Goal: Check status

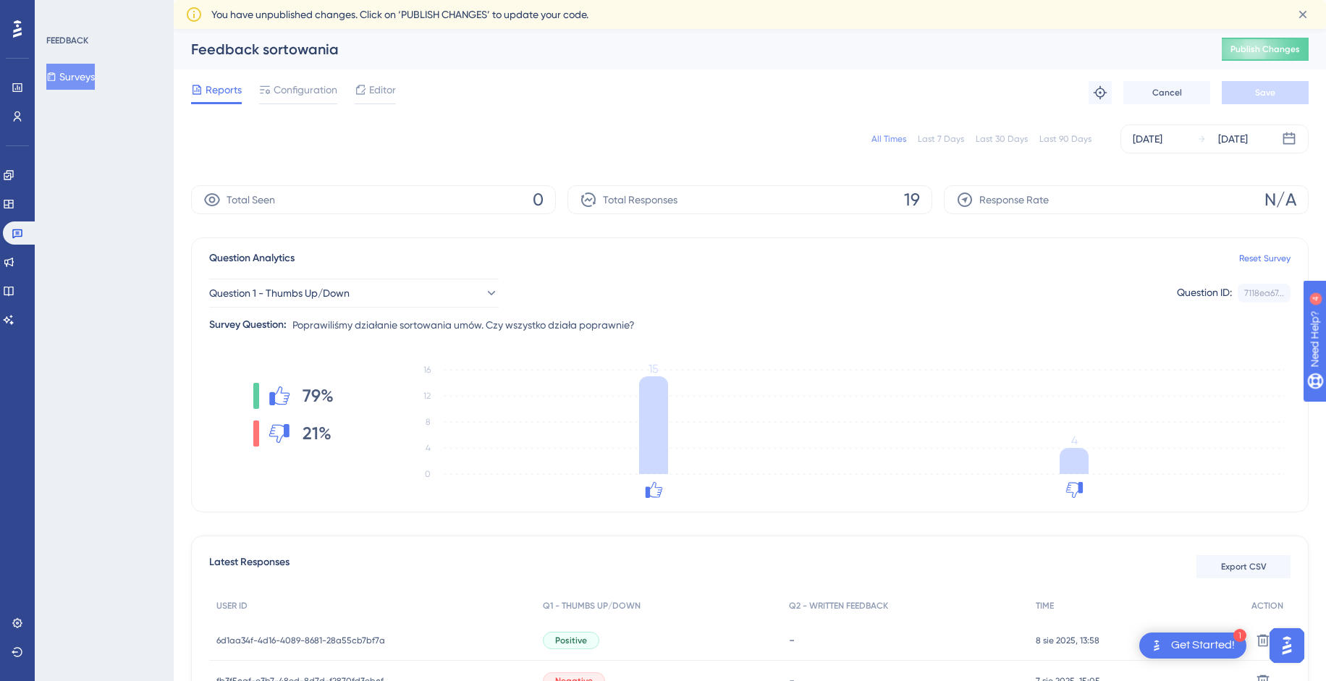
click at [897, 138] on div "All Times" at bounding box center [889, 139] width 35 height 12
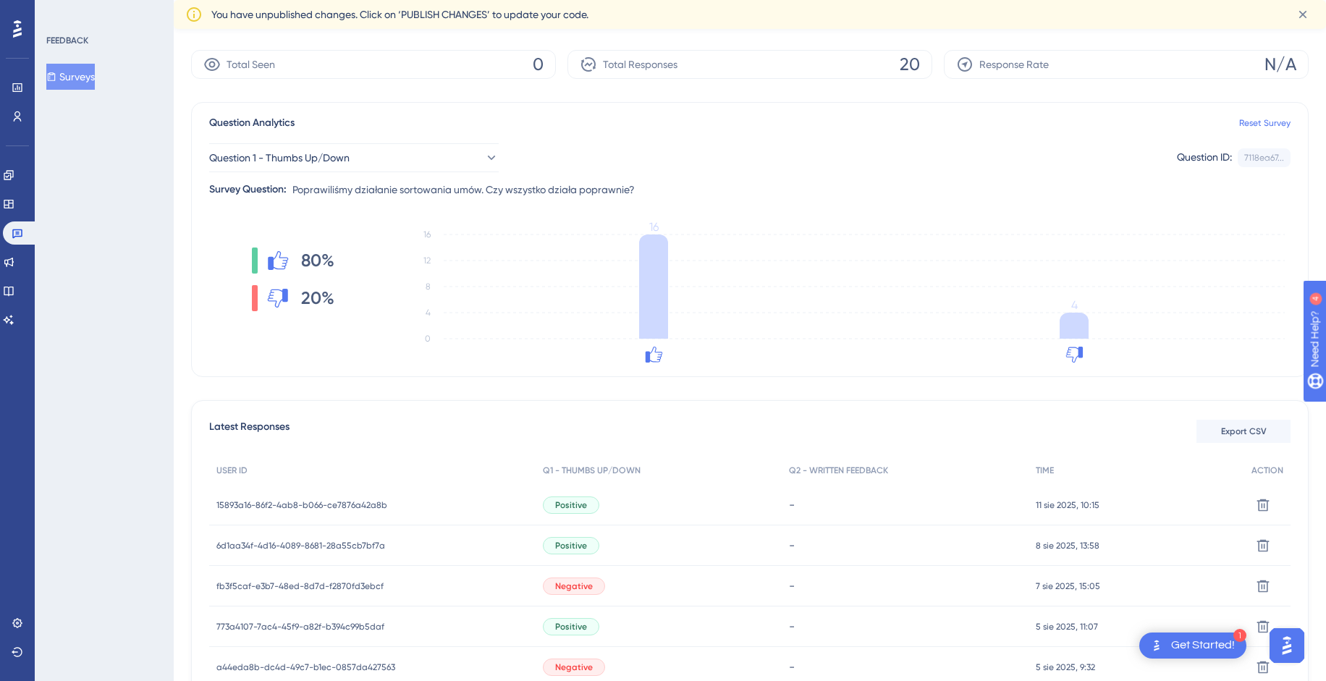
scroll to position [268, 0]
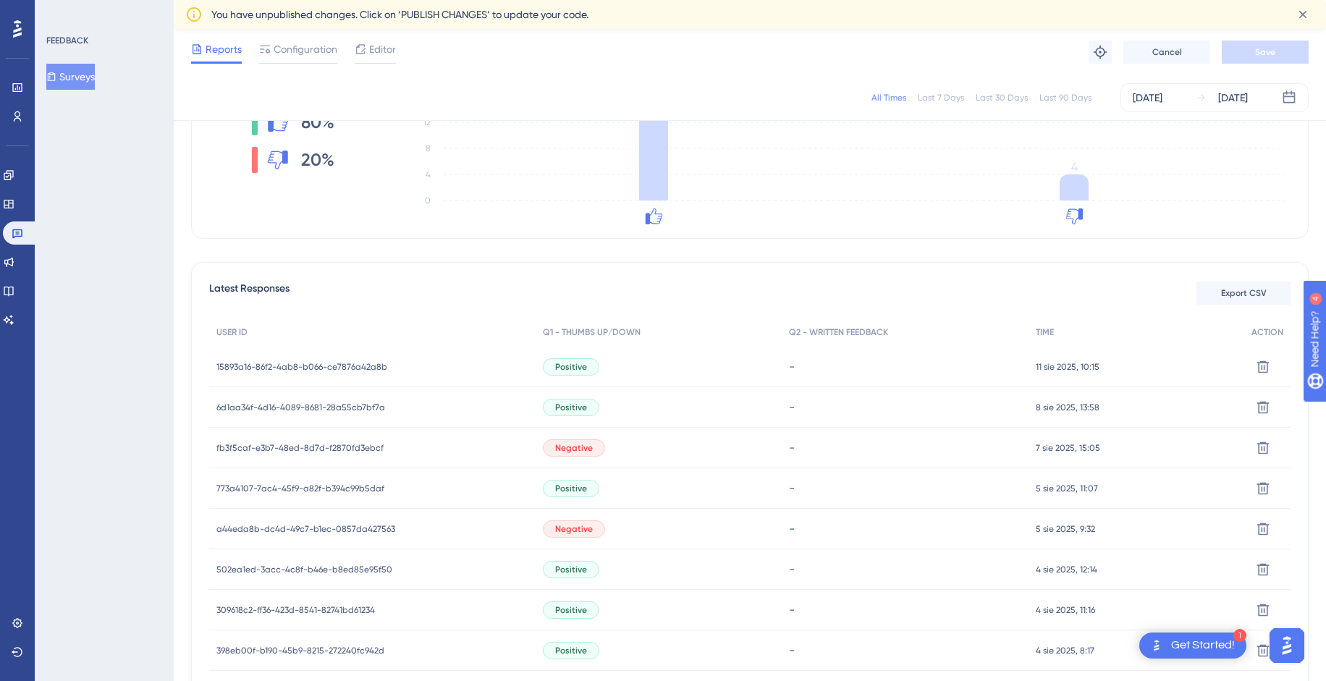
click at [339, 368] on span "15893a16-86f2-4ab8-b066-ce7876a42a8b" at bounding box center [301, 367] width 171 height 12
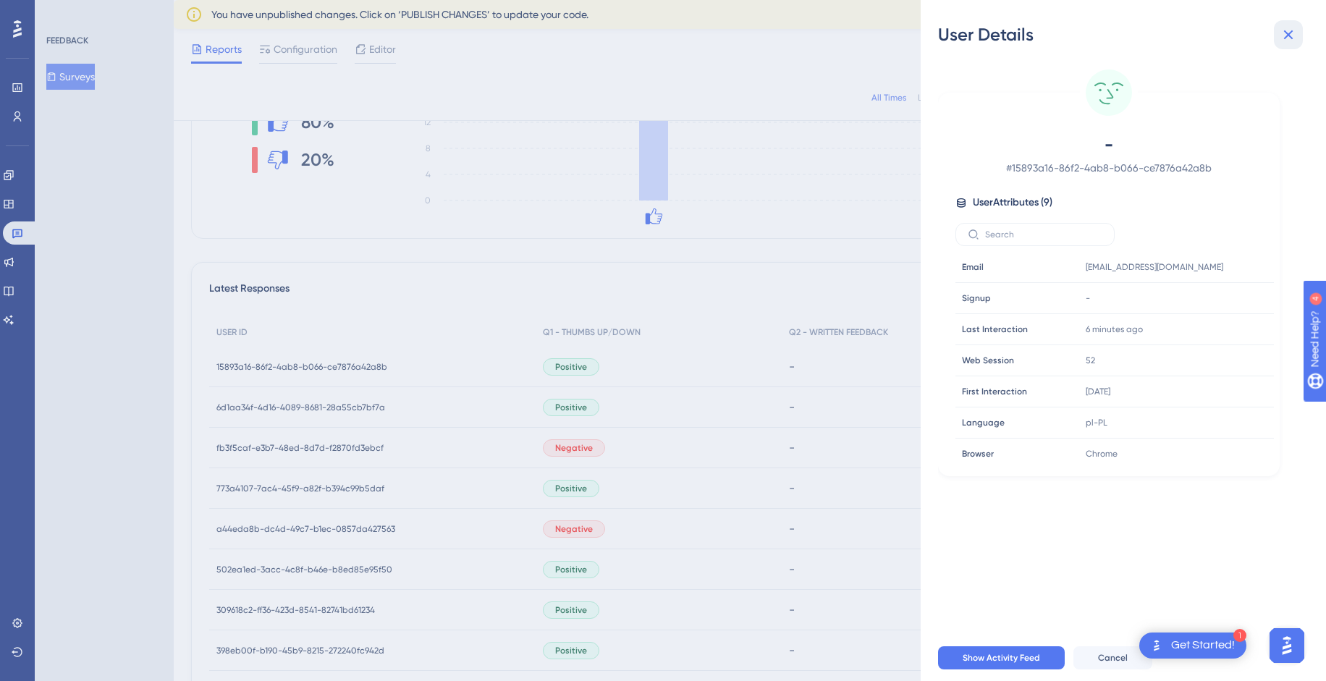
click at [1295, 35] on icon at bounding box center [1288, 34] width 17 height 17
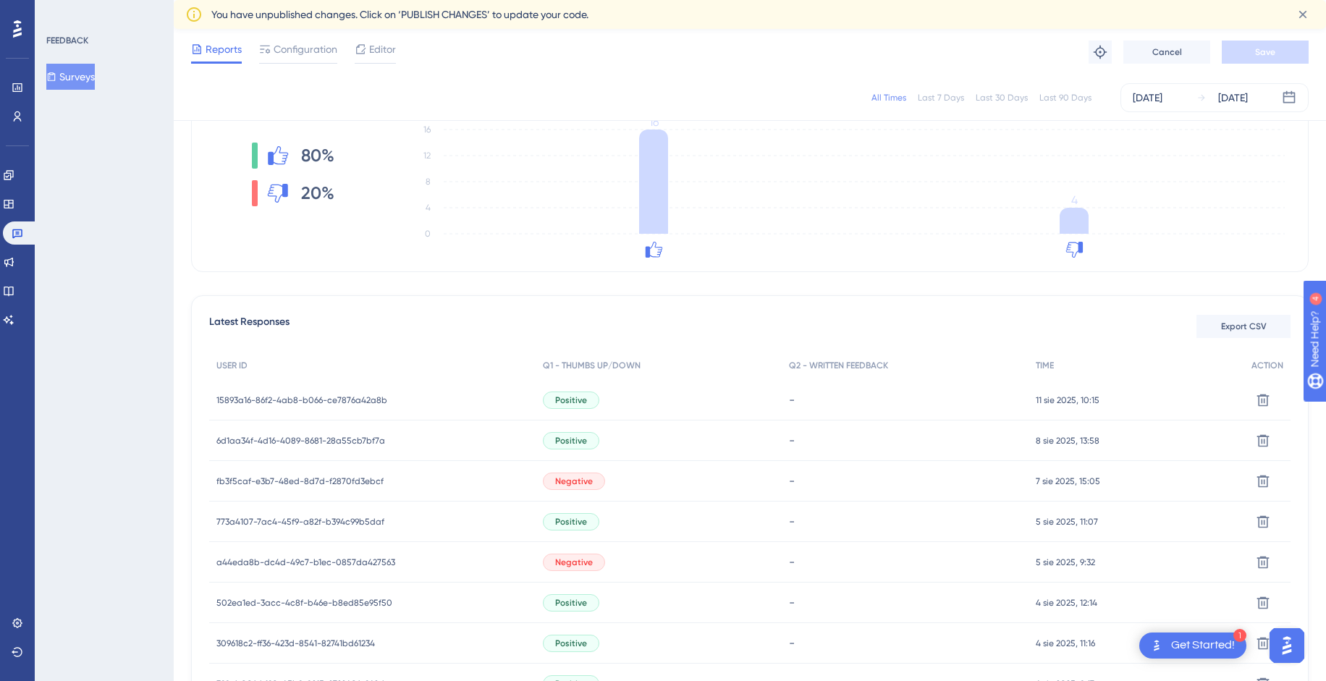
scroll to position [415, 0]
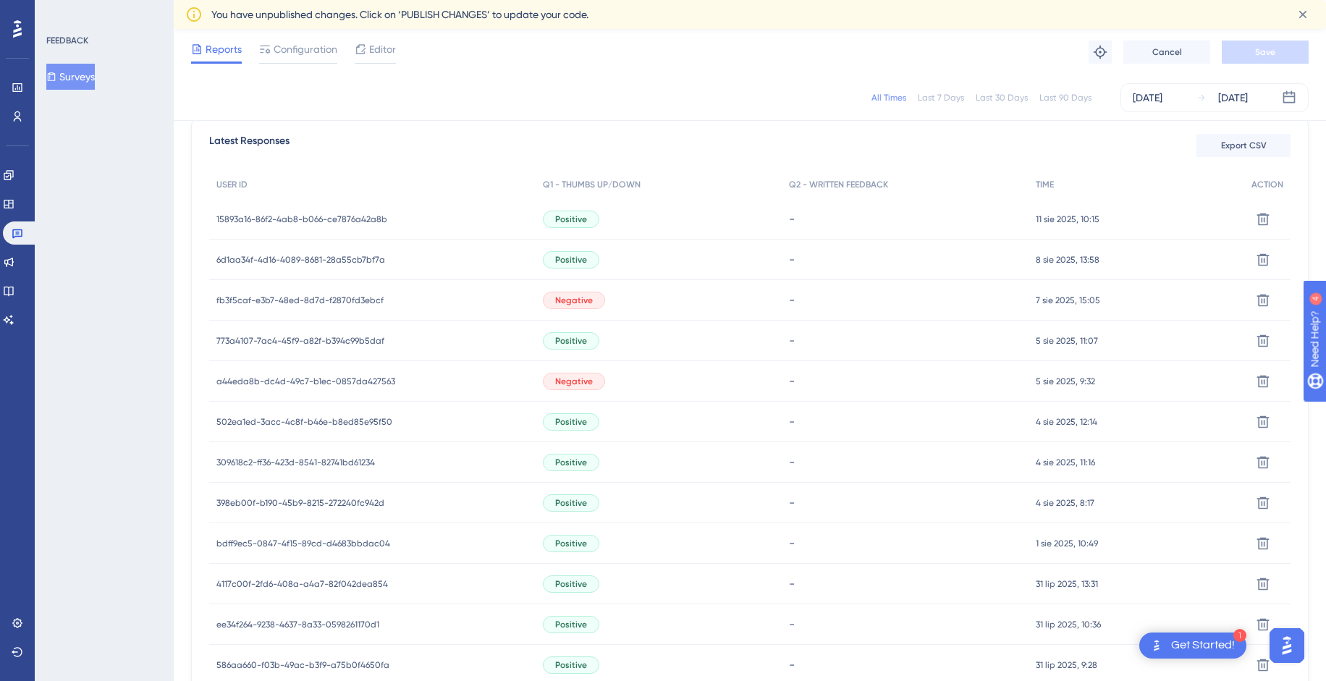
click at [383, 263] on div "6d1aa34f-4d16-4089-8681-28a55cb7bf7a 6d1aa34f-4d16-4089-8681-28a55cb7bf7a" at bounding box center [372, 260] width 326 height 41
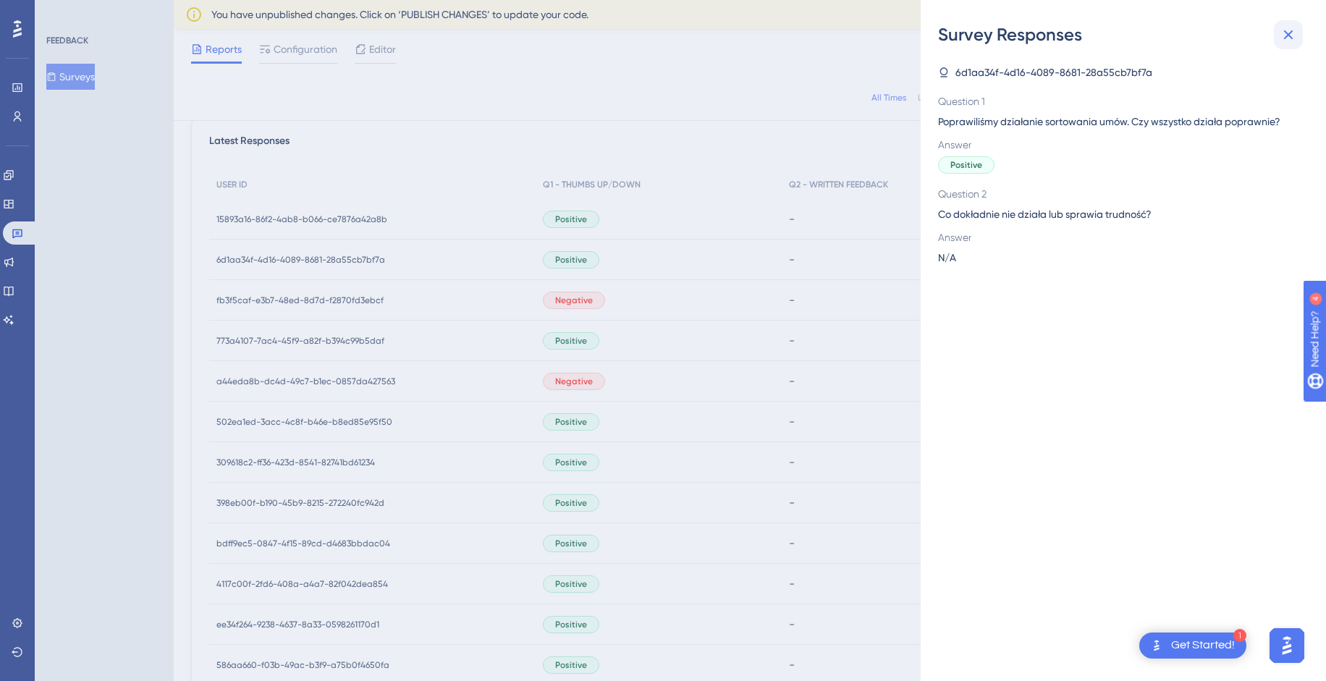
click at [1286, 38] on icon at bounding box center [1288, 34] width 9 height 9
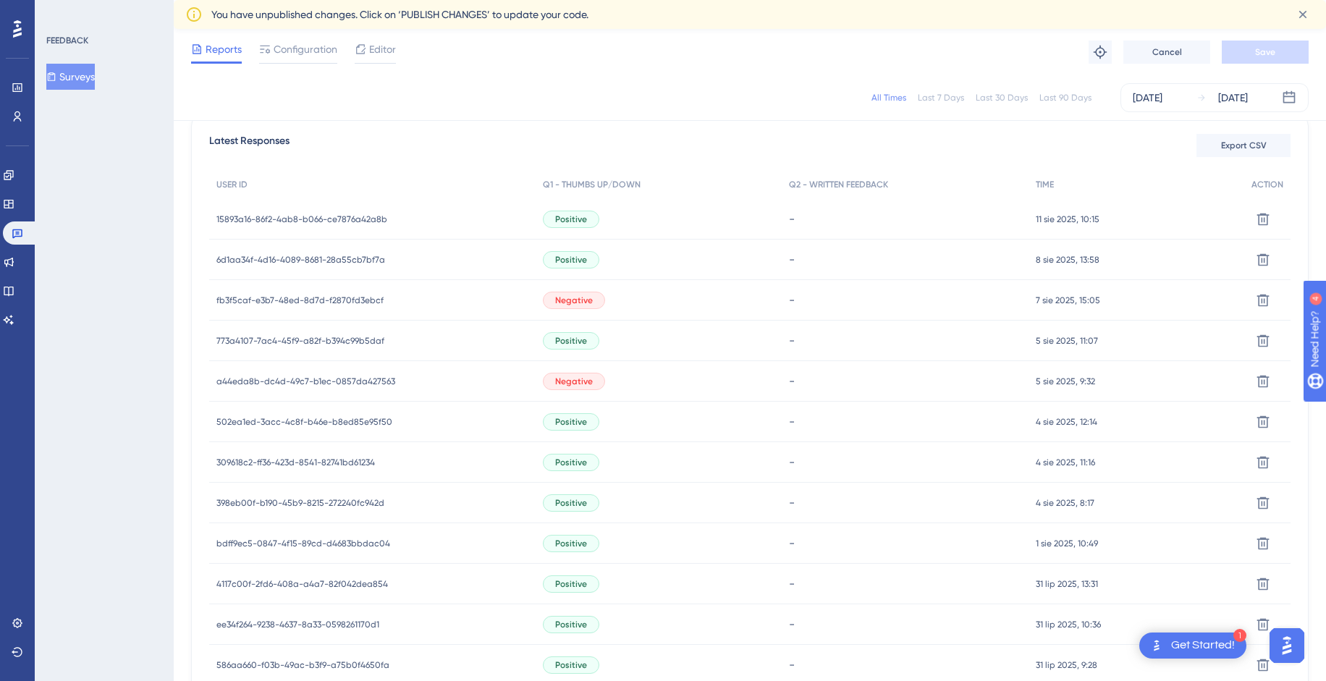
click at [301, 295] on span "fb3f5caf-e3b7-48ed-8d7d-f2870fd3ebcf" at bounding box center [299, 301] width 167 height 12
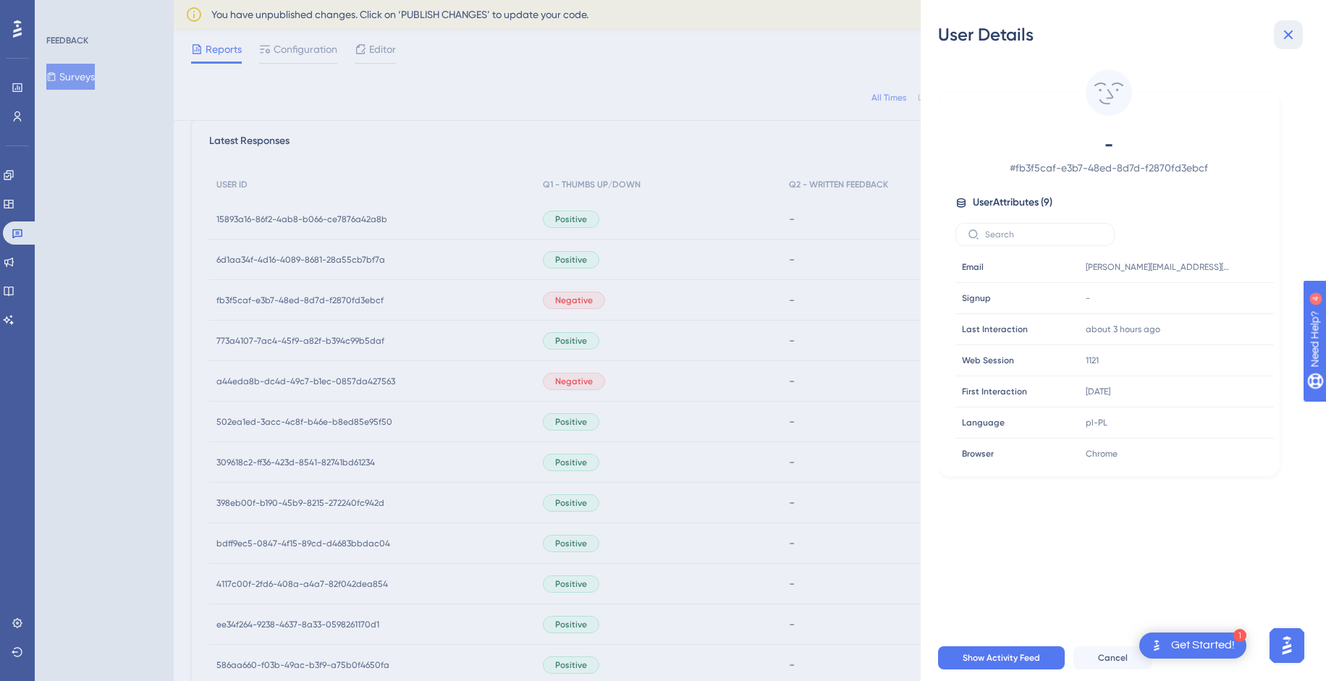
click at [1283, 33] on icon at bounding box center [1288, 34] width 17 height 17
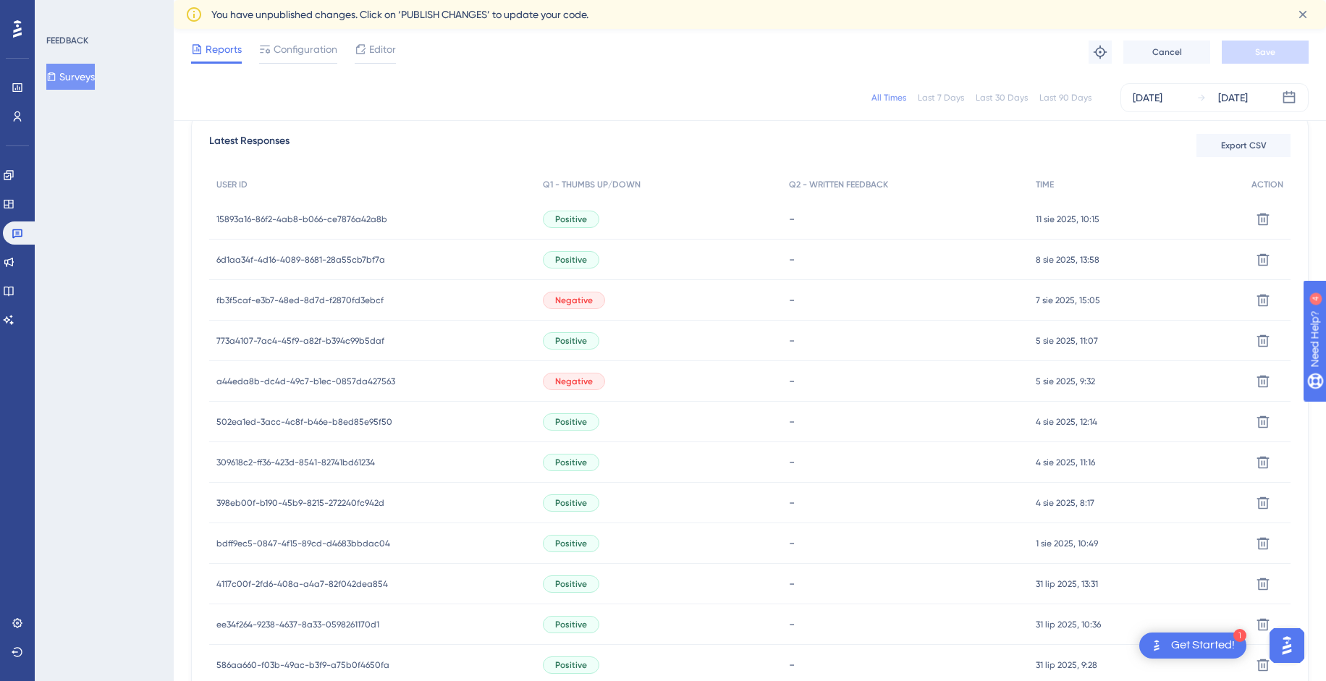
click at [336, 382] on span "a44eda8b-dc4d-49c7-b1ec-0857da427563" at bounding box center [305, 382] width 179 height 12
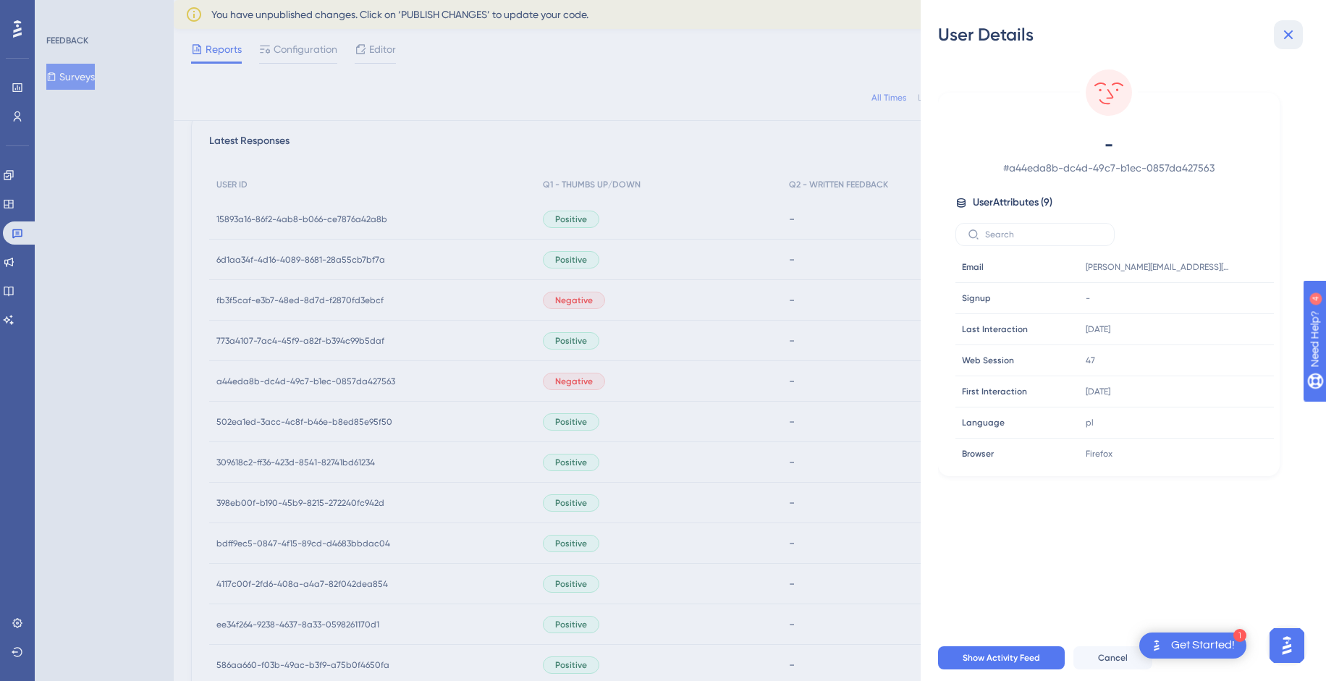
click at [1285, 41] on icon at bounding box center [1288, 34] width 17 height 17
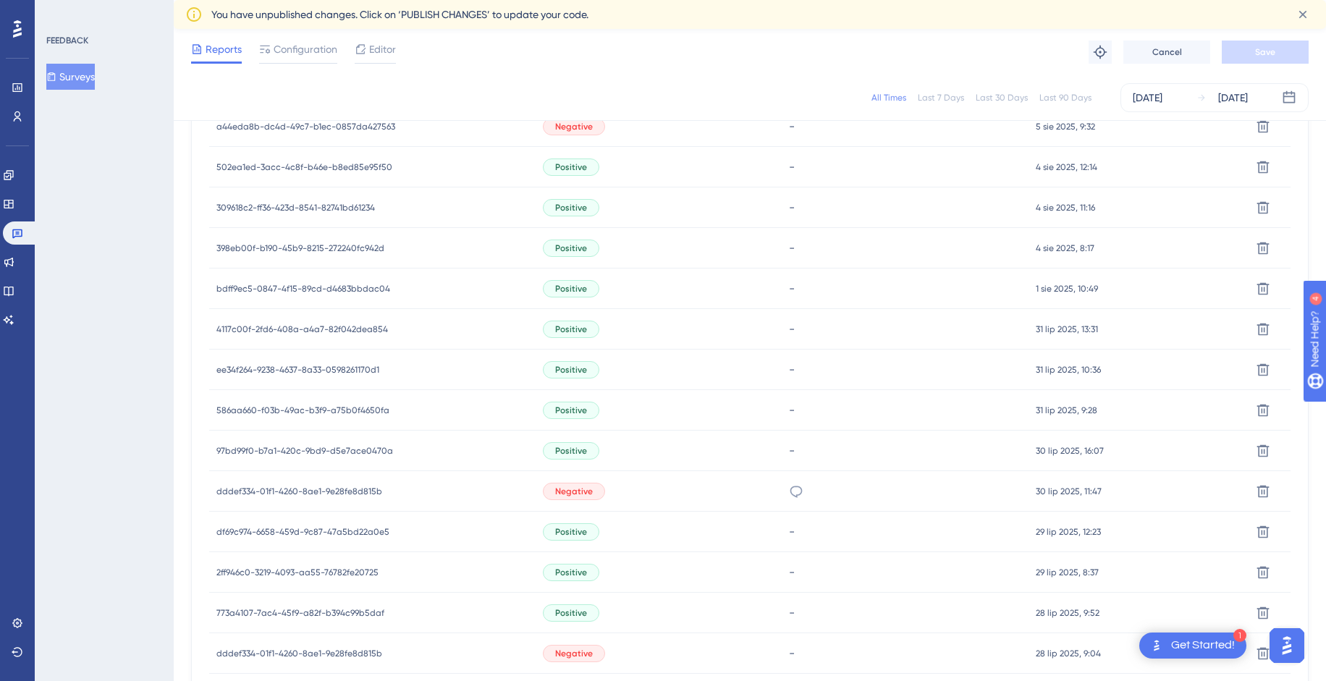
scroll to position [727, 0]
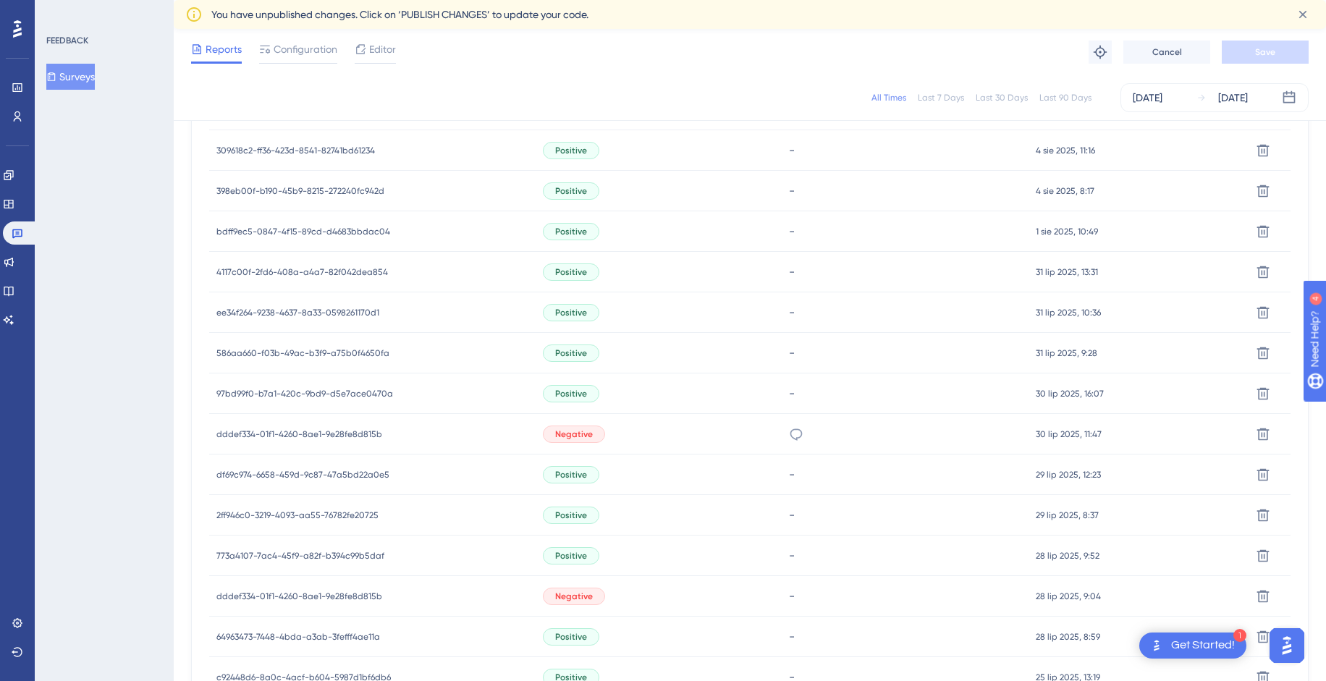
click at [264, 439] on span "dddef334-01f1-4260-8ae1-9e28fe8d815b" at bounding box center [299, 435] width 166 height 12
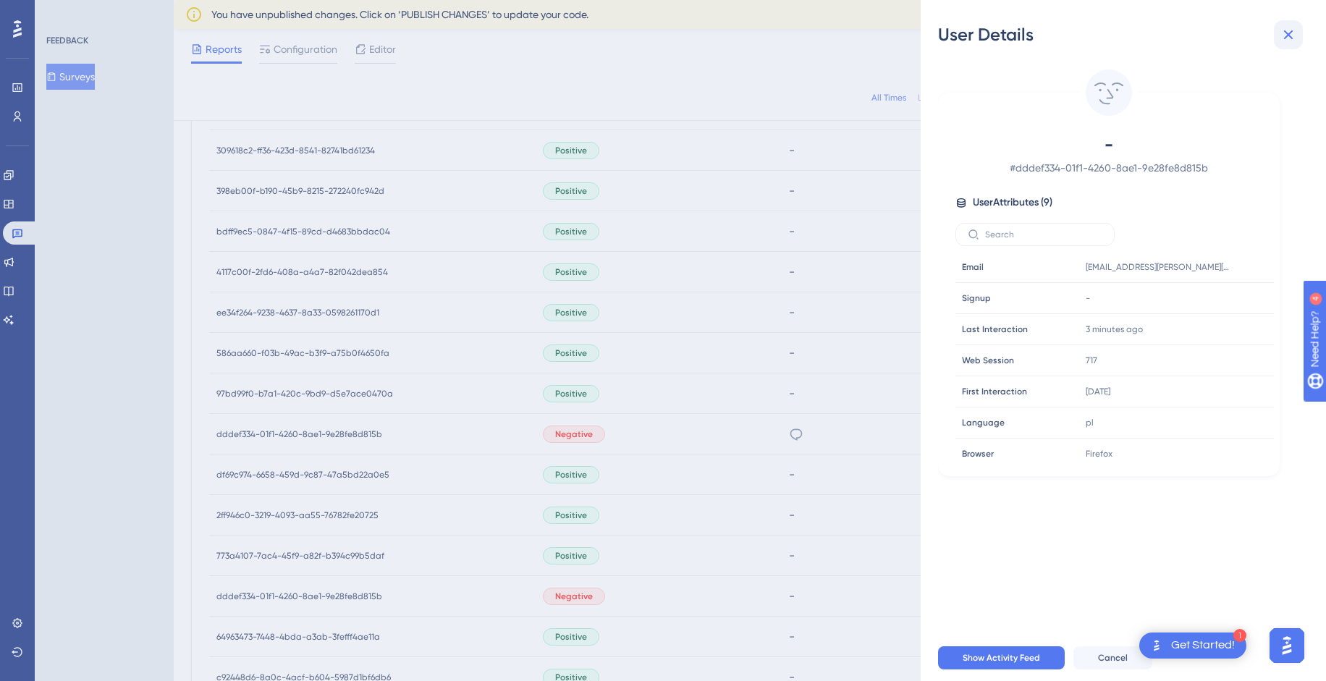
click at [1288, 33] on icon at bounding box center [1288, 34] width 17 height 17
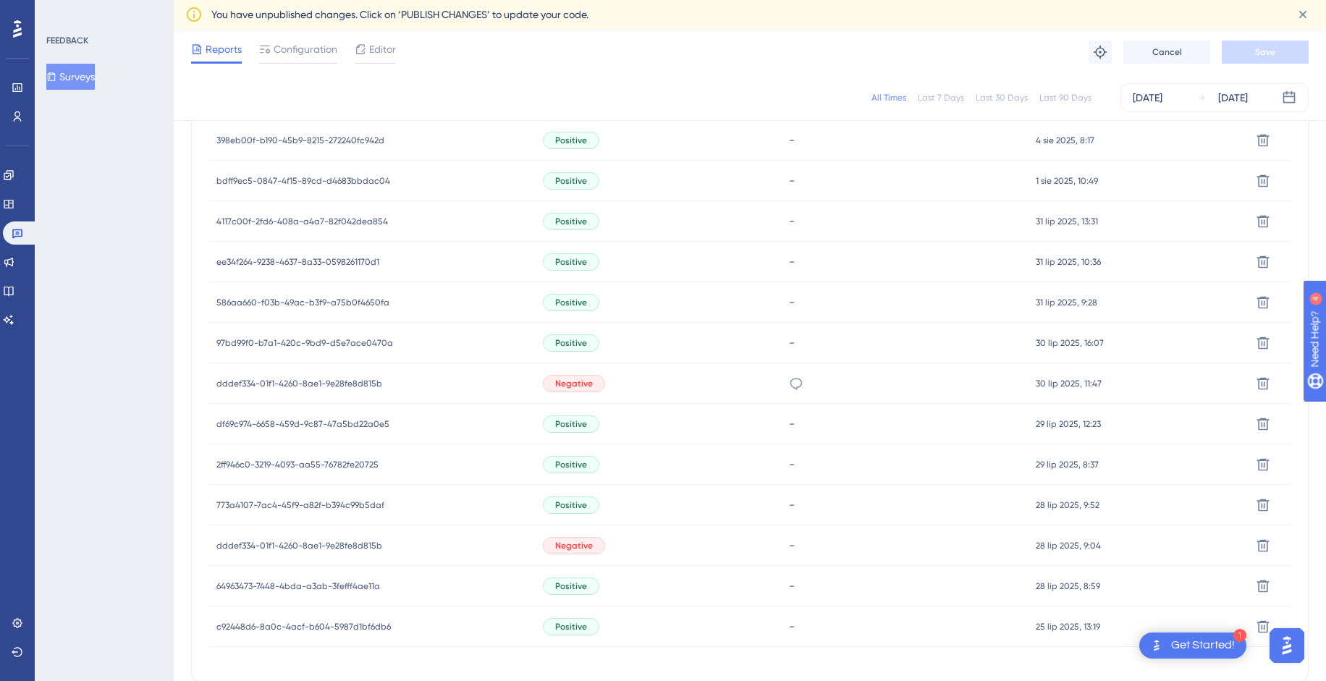
scroll to position [855, 0]
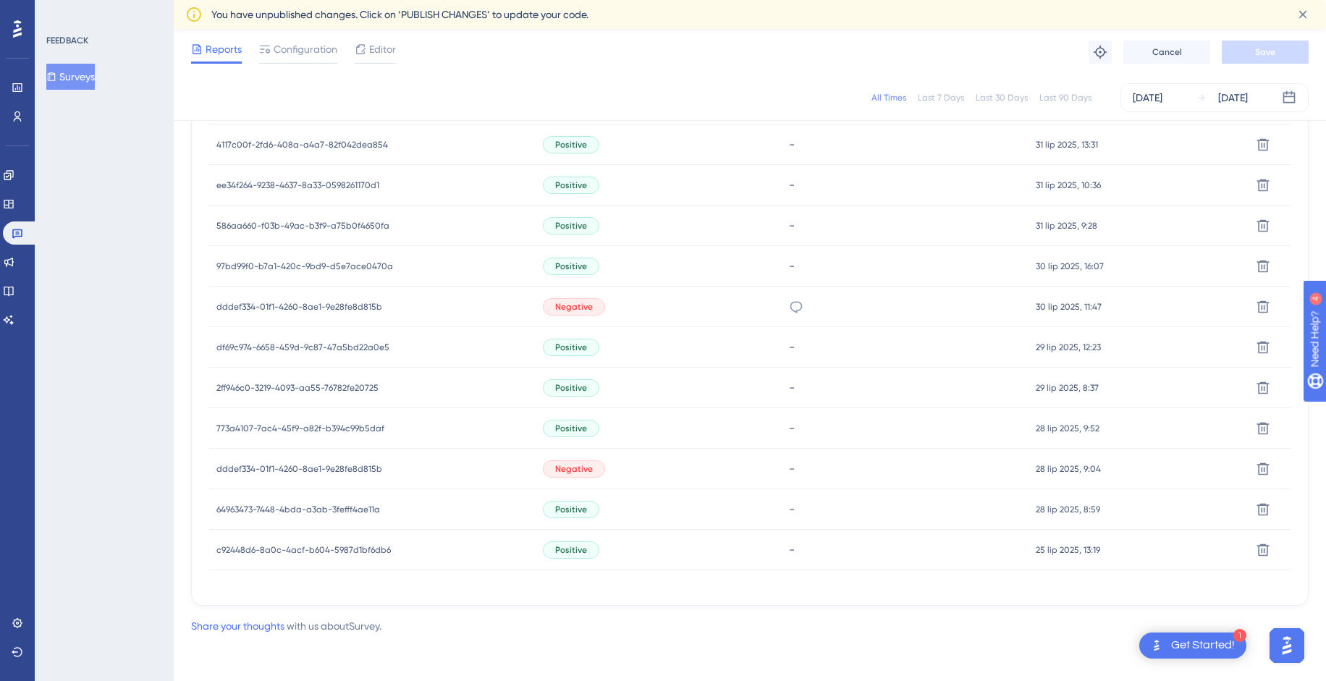
click at [313, 468] on span "dddef334-01f1-4260-8ae1-9e28fe8d815b" at bounding box center [299, 469] width 166 height 12
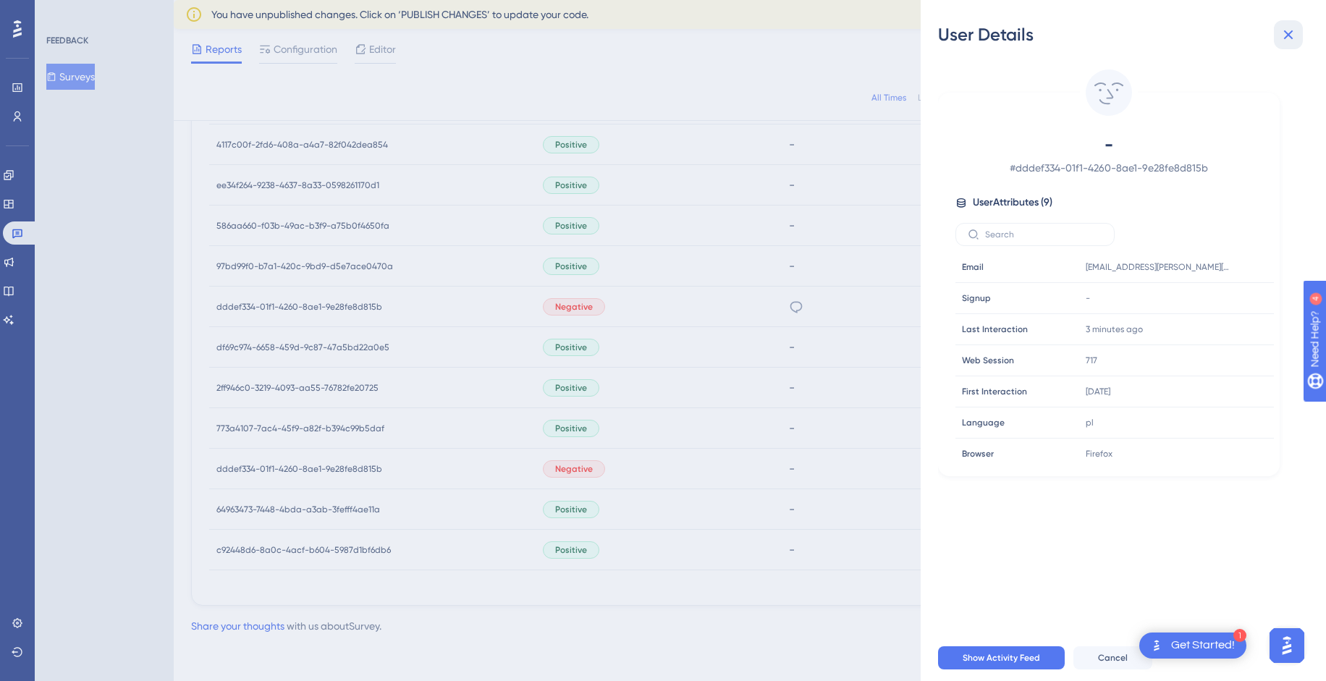
click at [1287, 31] on icon at bounding box center [1288, 34] width 17 height 17
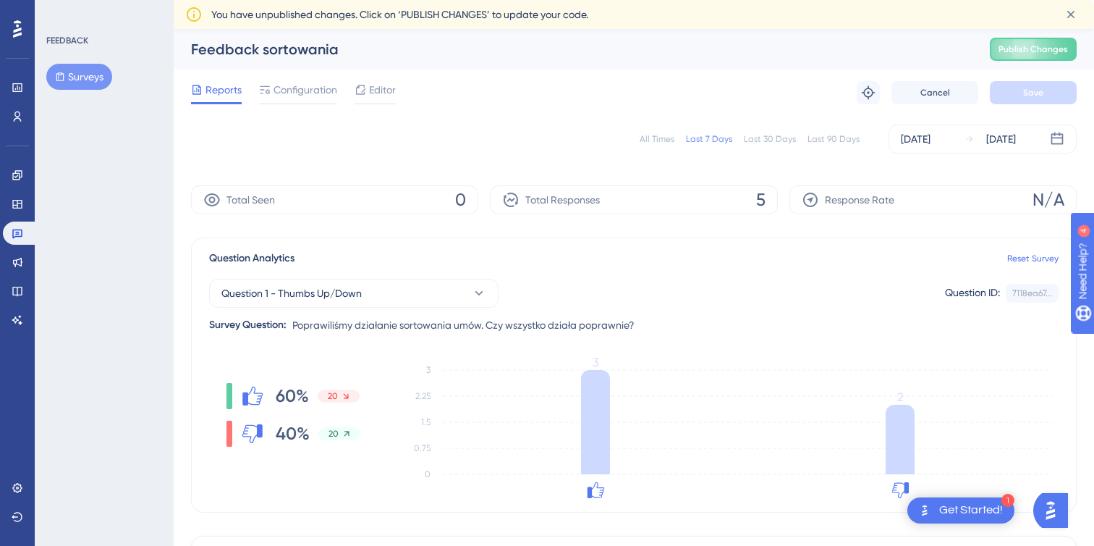
click at [652, 139] on div "All Times" at bounding box center [657, 139] width 35 height 12
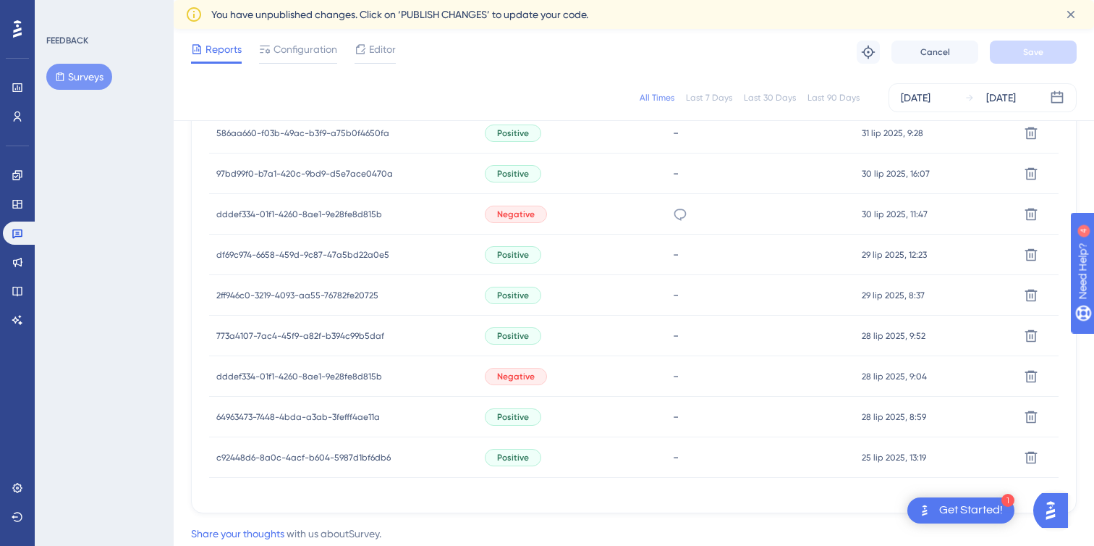
scroll to position [990, 0]
